Goal: Transaction & Acquisition: Purchase product/service

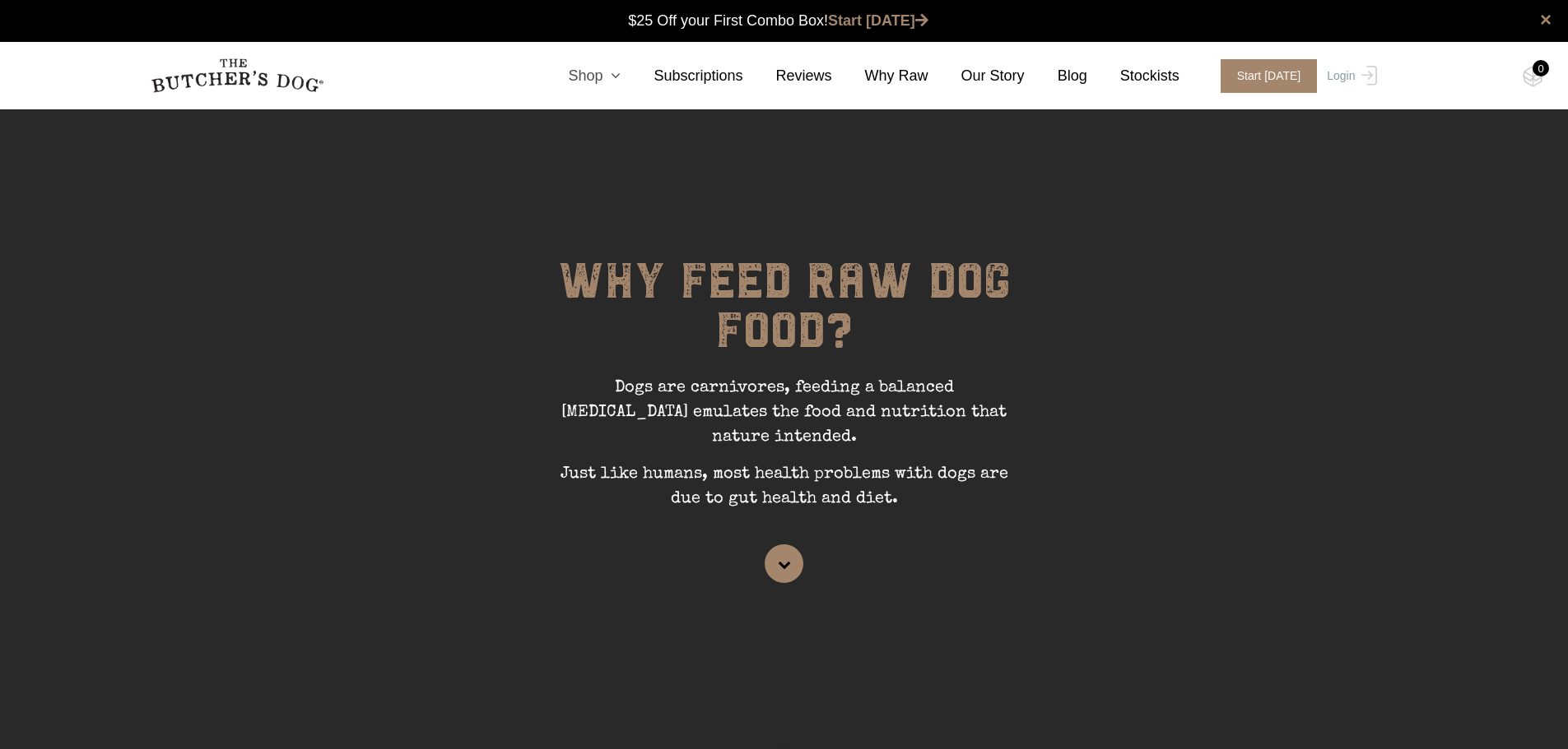
click at [621, 76] on icon at bounding box center [611, 75] width 18 height 15
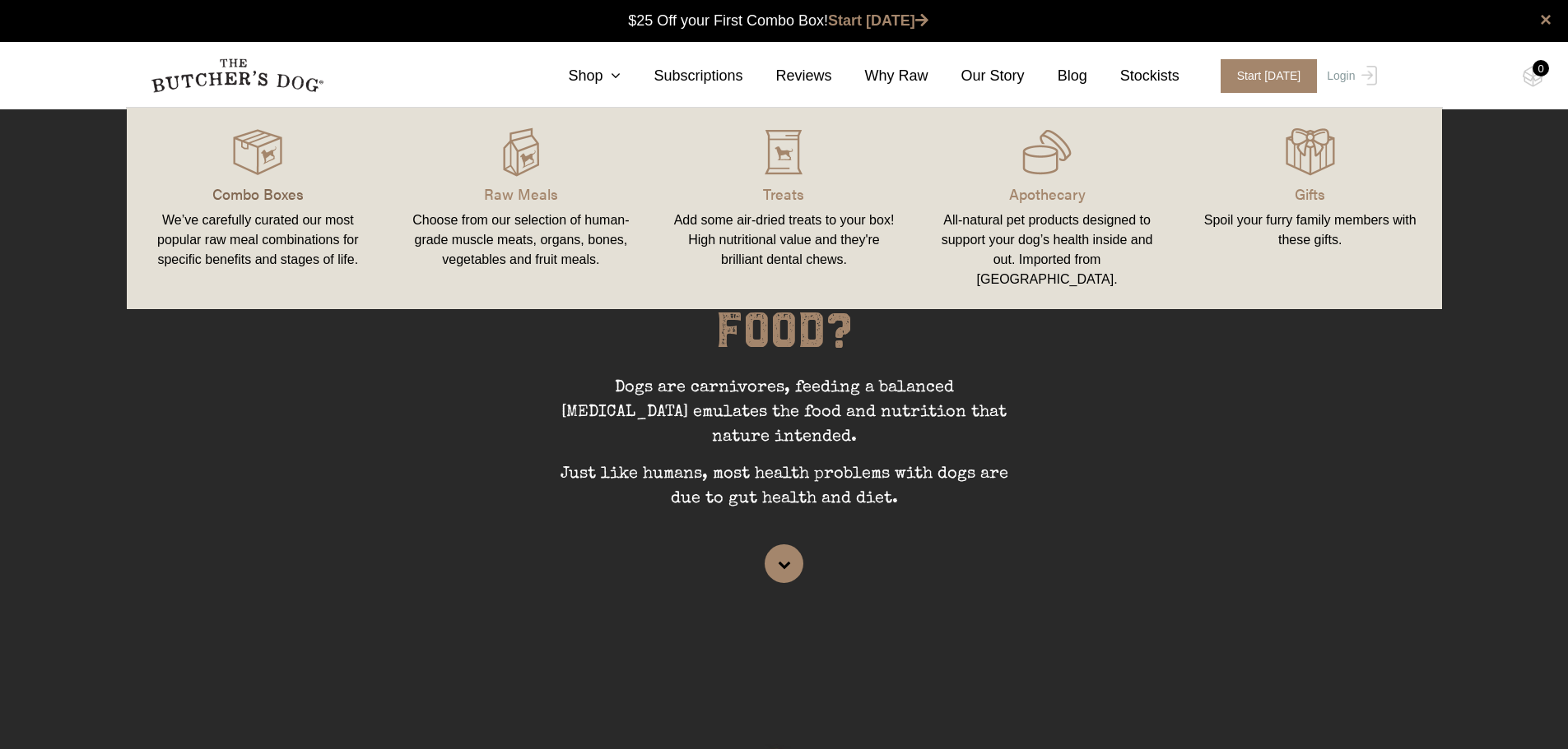
click at [245, 194] on p "Combo Boxes" at bounding box center [258, 194] width 223 height 22
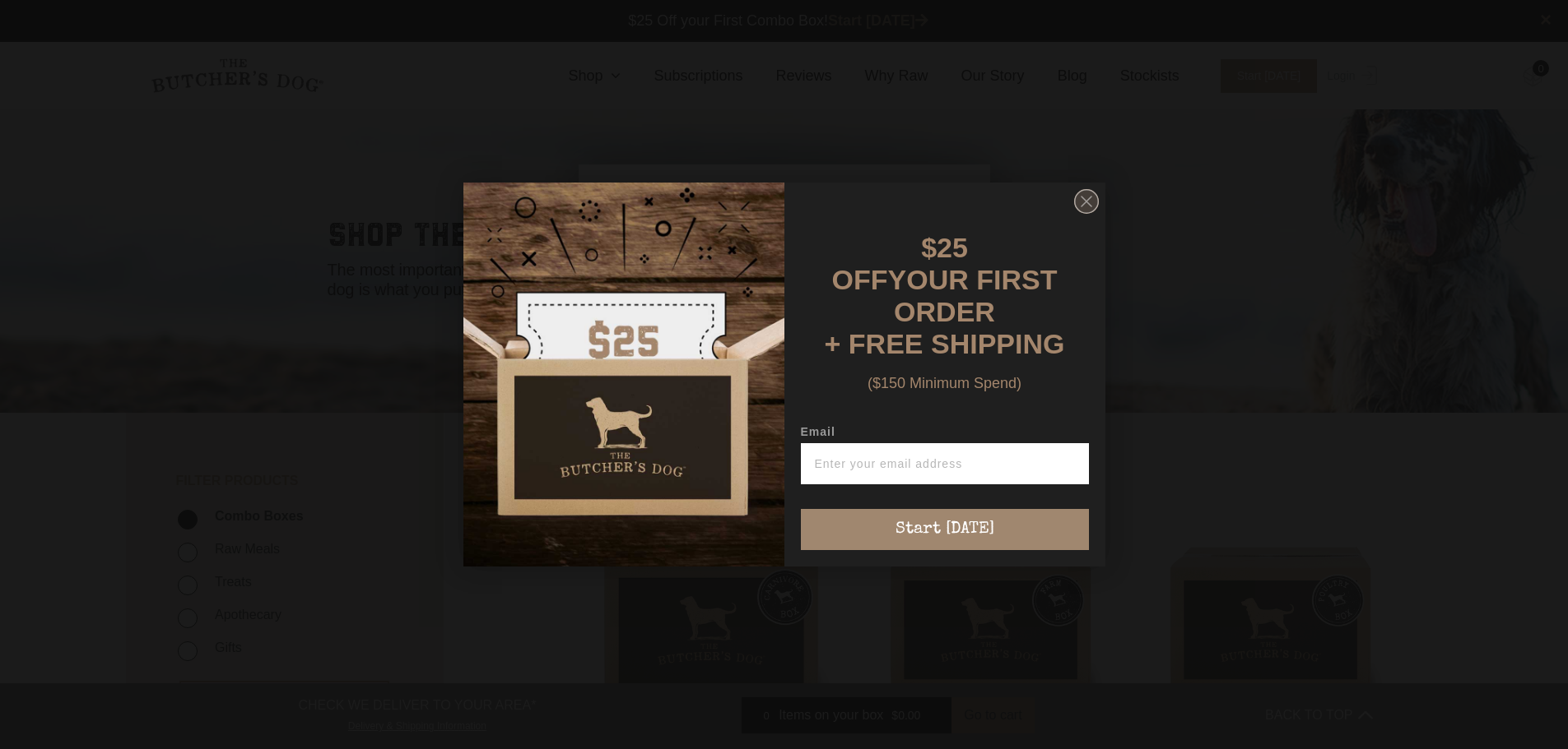
click at [1089, 207] on circle "Close dialog" at bounding box center [1086, 202] width 24 height 24
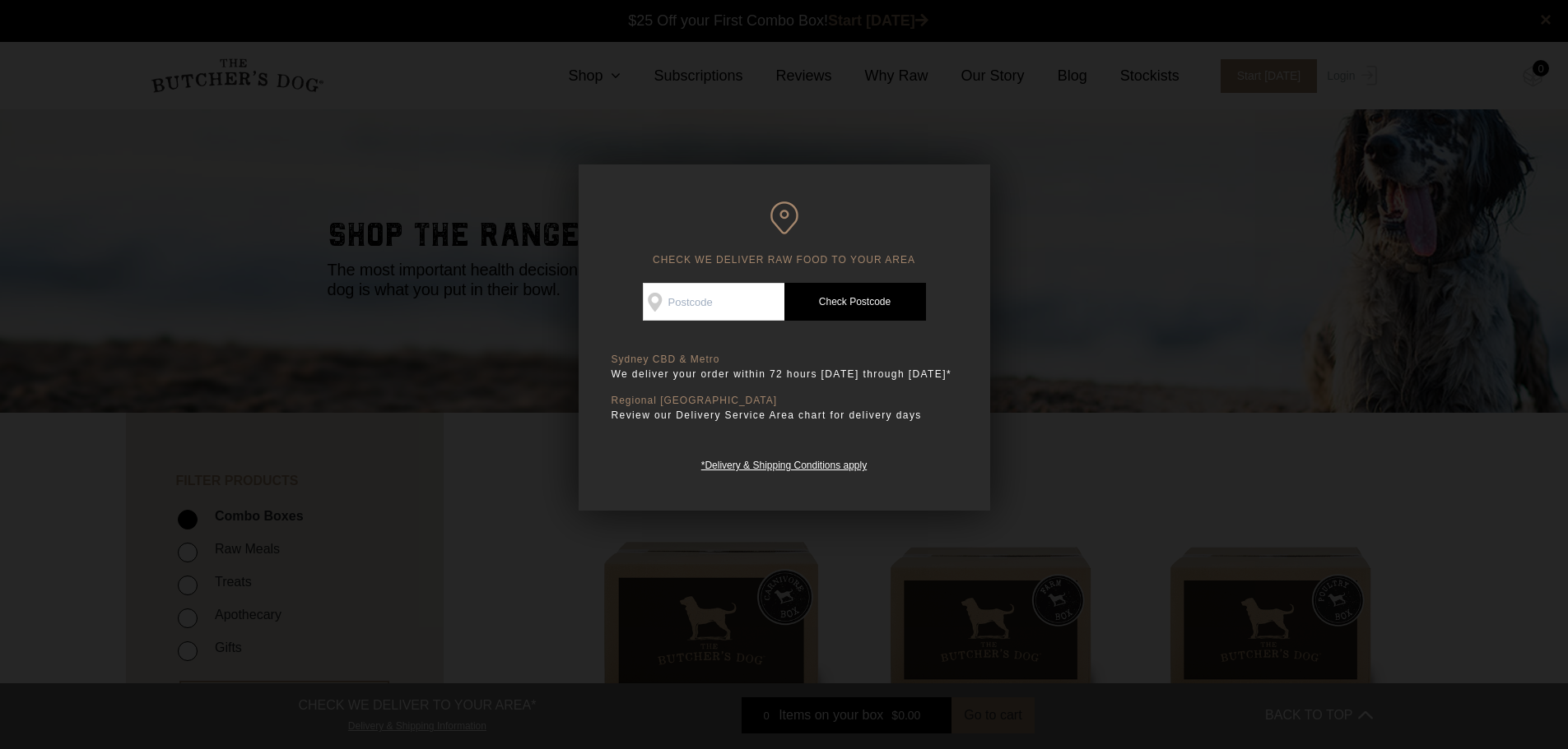
click at [716, 292] on input "Check Availability At" at bounding box center [713, 301] width 141 height 38
type input "2101"
click at [841, 302] on link "Check Postcode" at bounding box center [854, 301] width 141 height 38
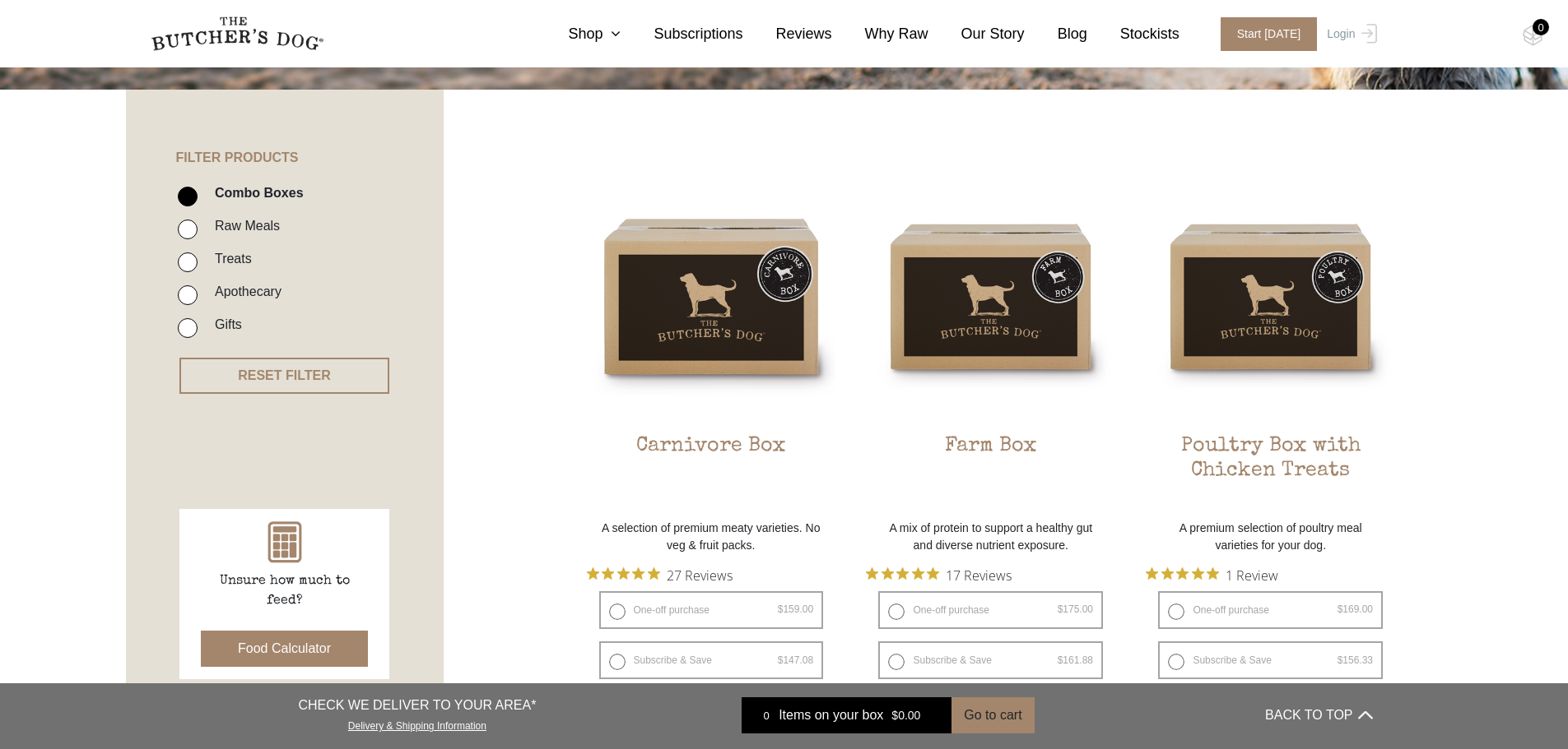
scroll to position [411, 0]
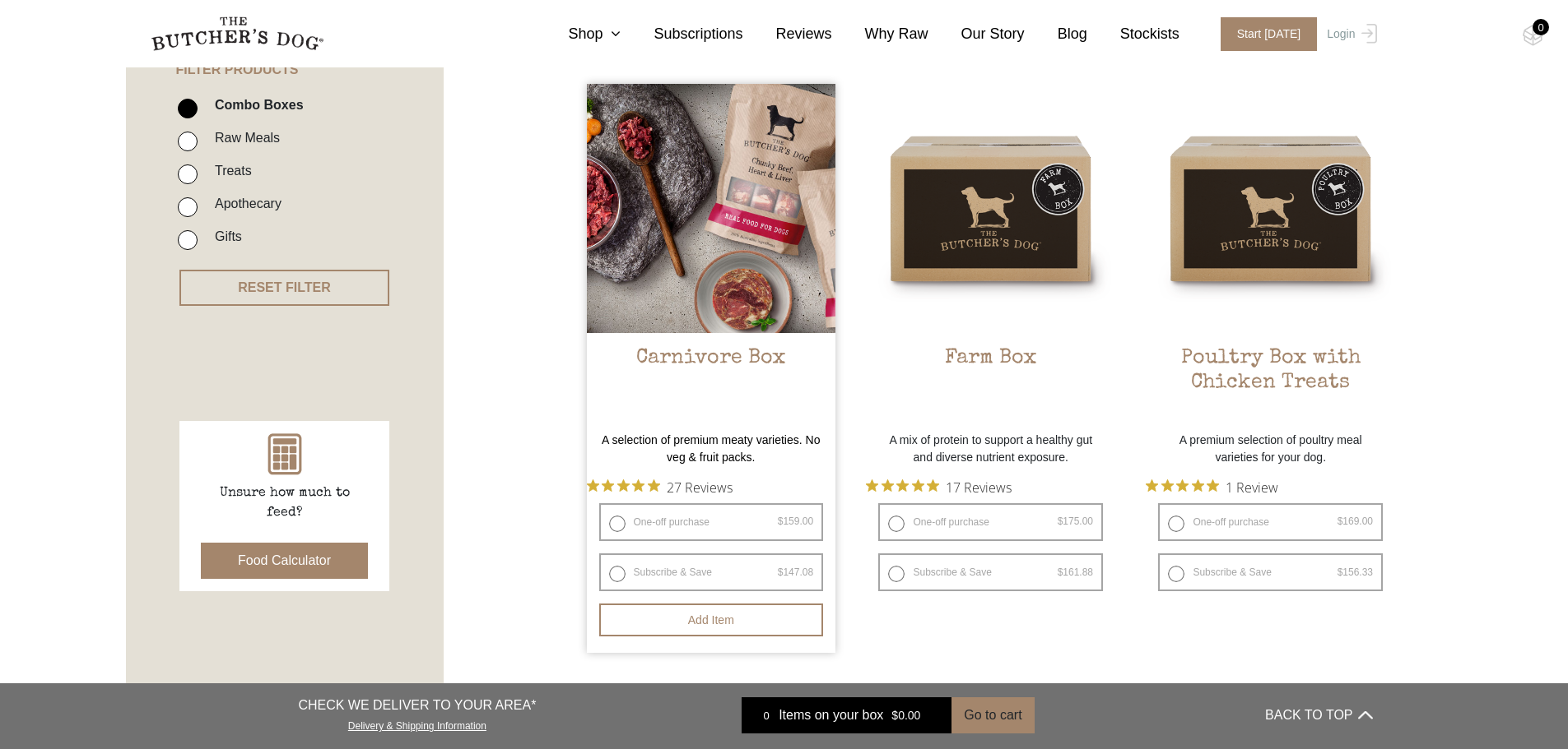
click at [705, 250] on img at bounding box center [712, 208] width 249 height 249
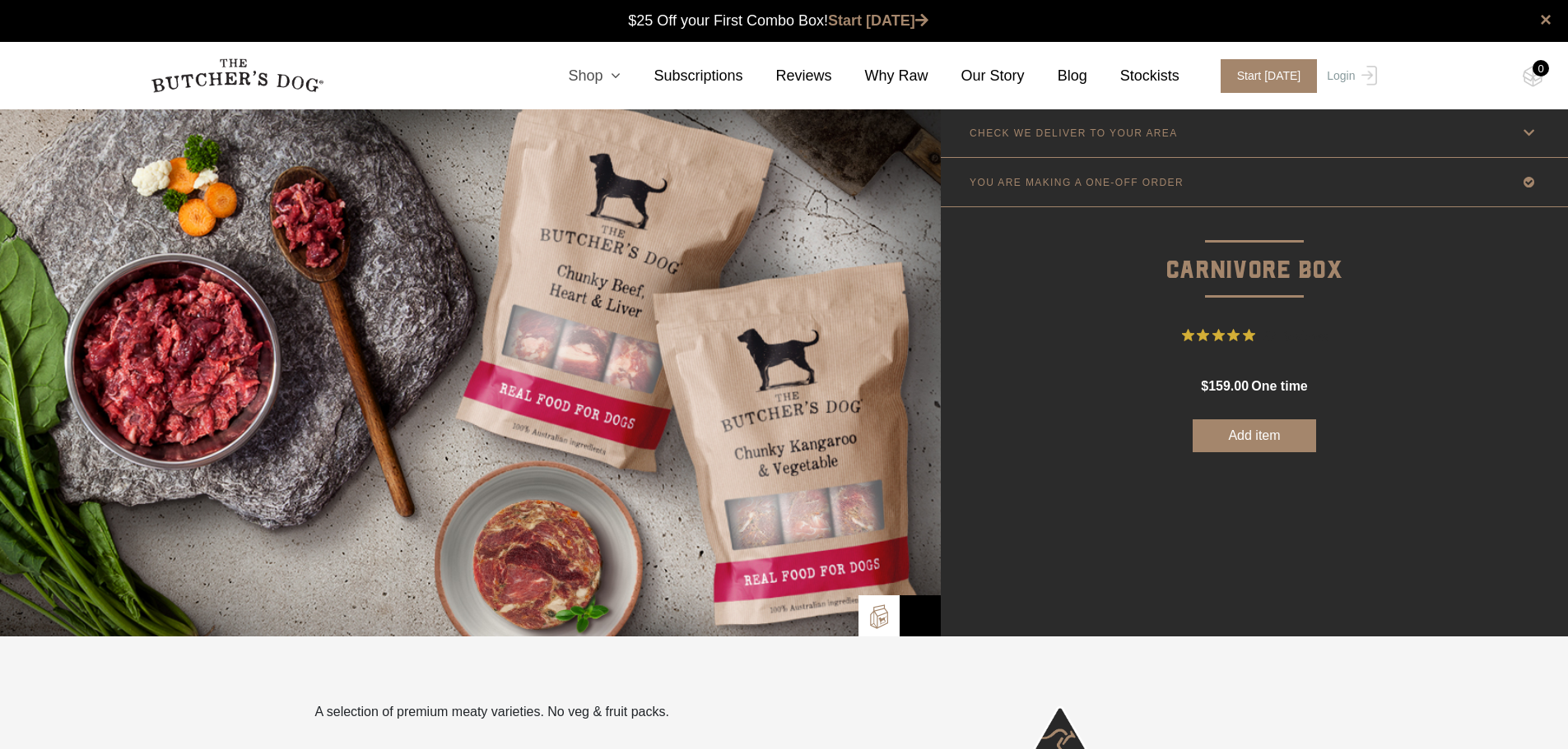
click at [619, 71] on link "Shop" at bounding box center [577, 76] width 86 height 22
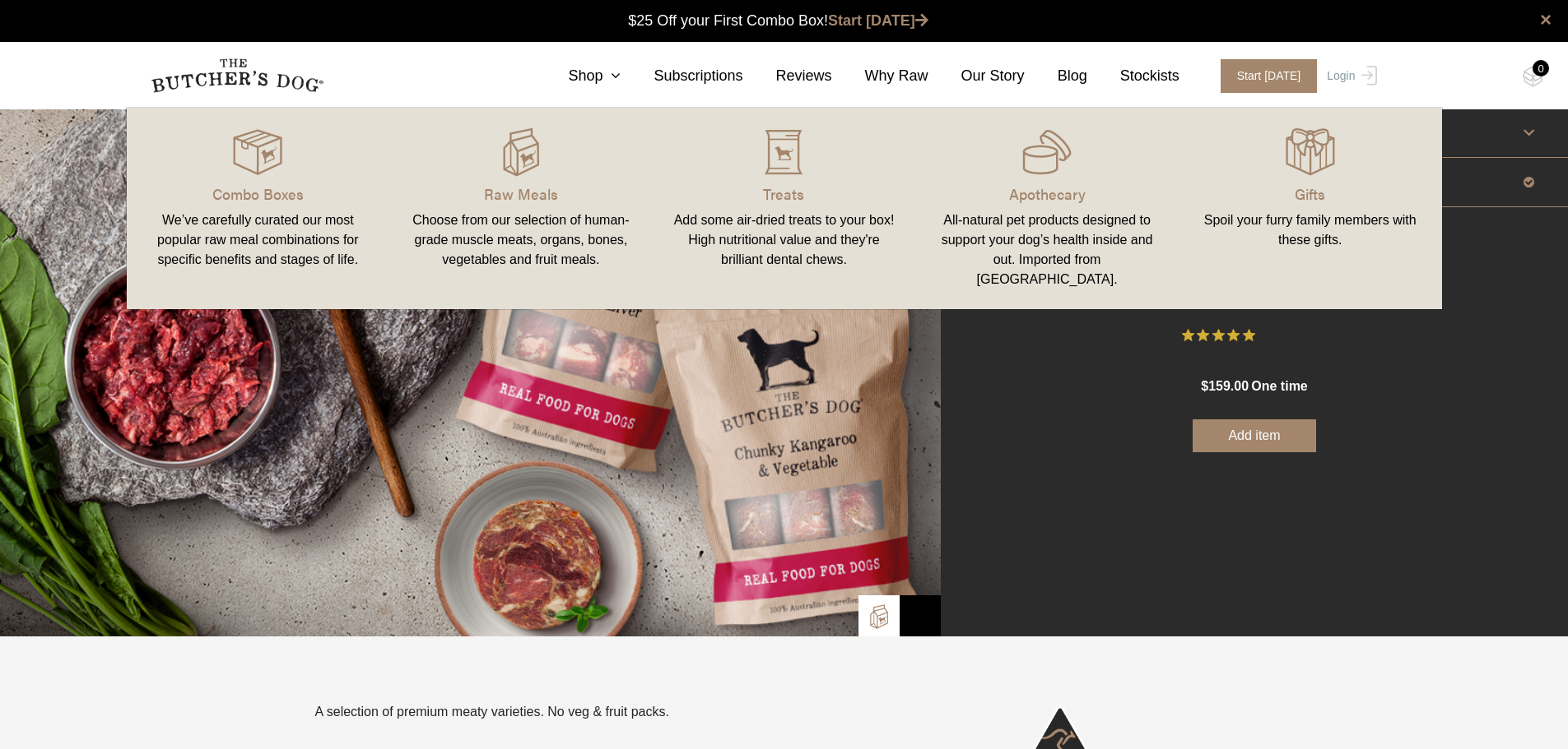
click at [467, 216] on div "Choose from our selection of human-grade muscle meats, organs, bones, vegetable…" at bounding box center [521, 240] width 223 height 59
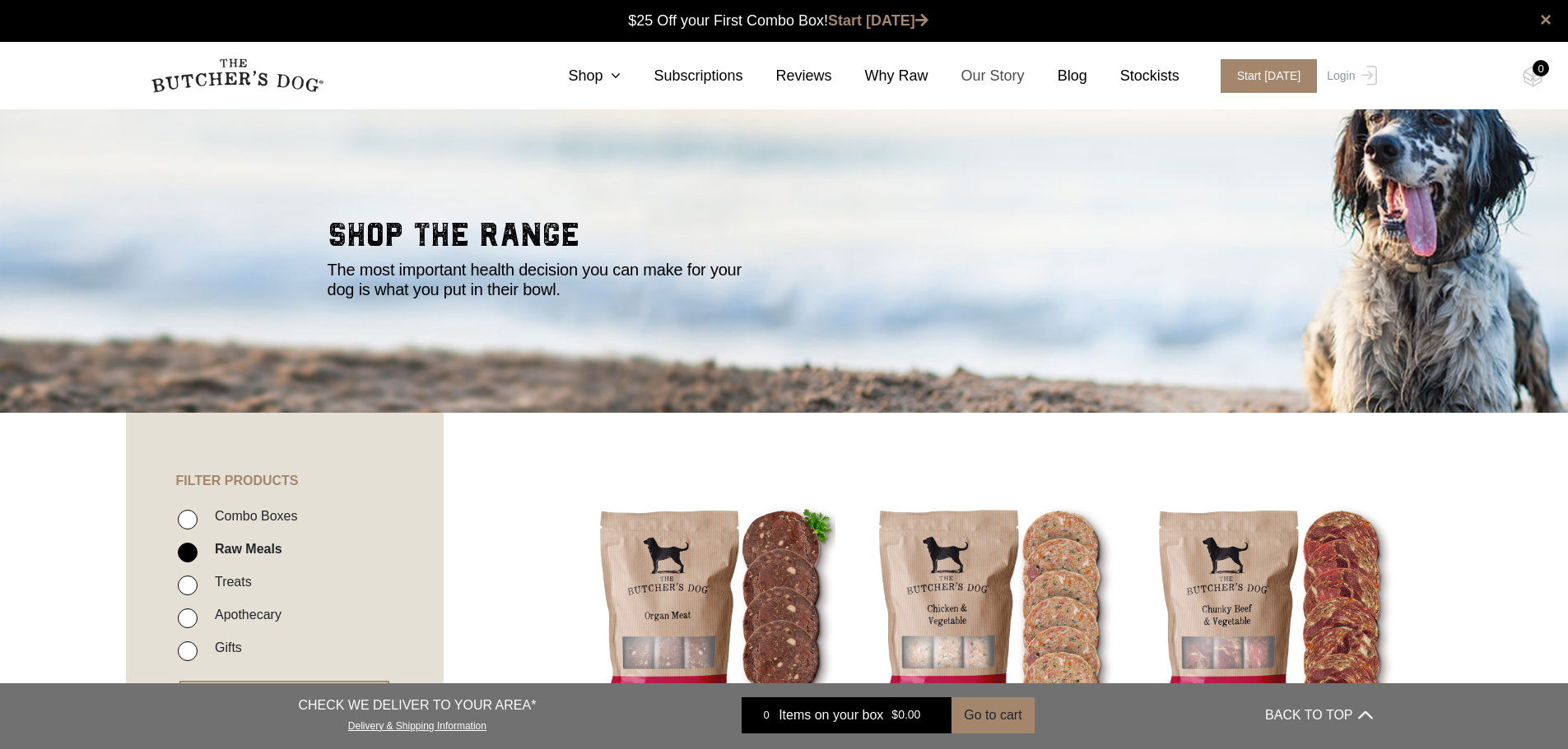
click at [1001, 76] on link "Our Story" at bounding box center [976, 76] width 96 height 22
